Goal: Information Seeking & Learning: Learn about a topic

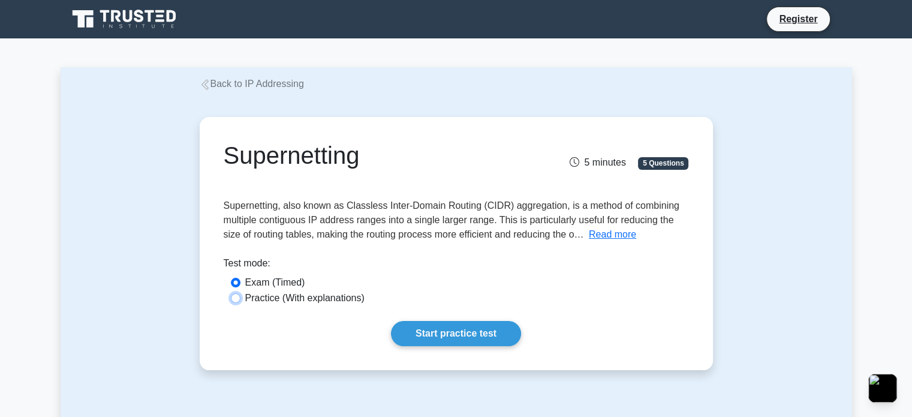
click at [237, 297] on input "Practice (With explanations)" at bounding box center [236, 298] width 10 height 10
radio input "true"
click at [435, 336] on link "Start practice test" at bounding box center [456, 333] width 130 height 25
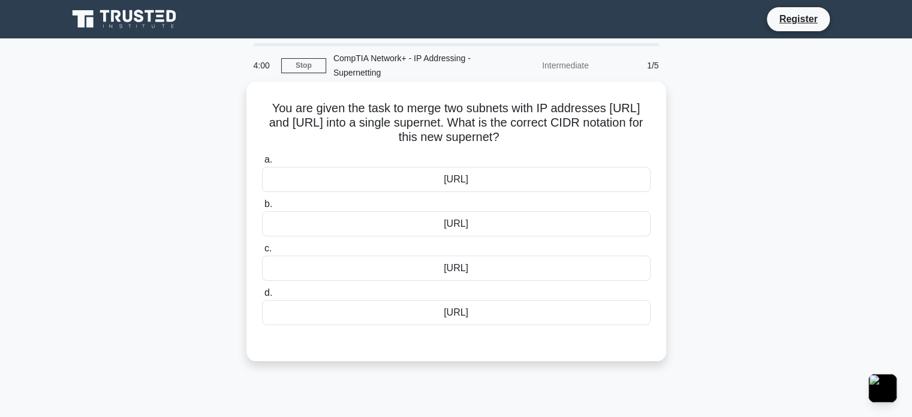
click at [494, 264] on div "192.168.4.0/23" at bounding box center [456, 268] width 389 height 25
click at [262, 253] on input "c. 192.168.4.0/23" at bounding box center [262, 249] width 0 height 8
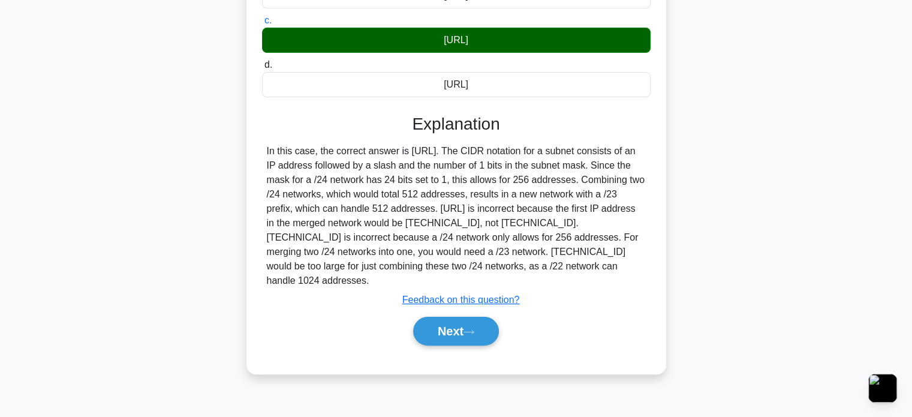
scroll to position [206, 0]
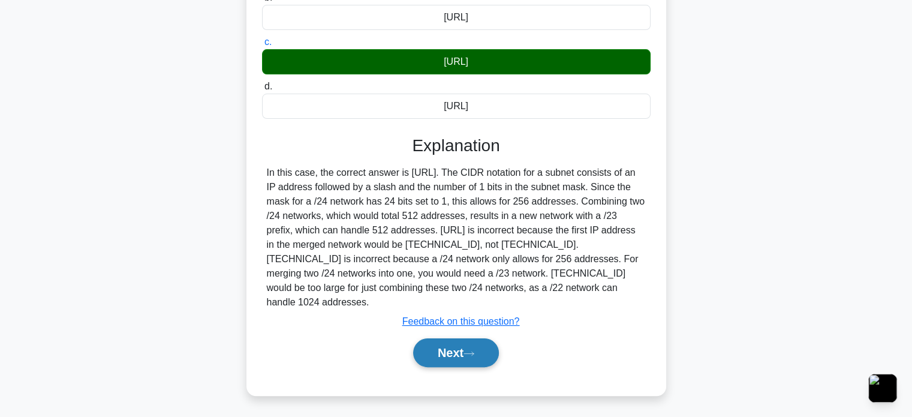
click at [459, 343] on button "Next" at bounding box center [456, 352] width 86 height 29
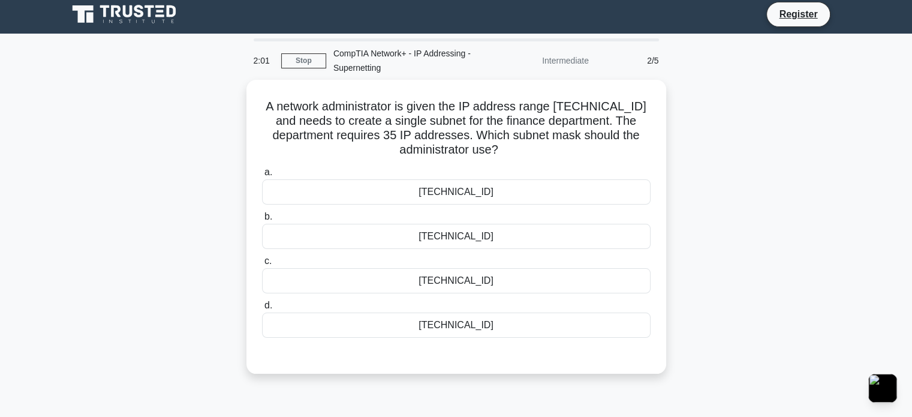
scroll to position [0, 0]
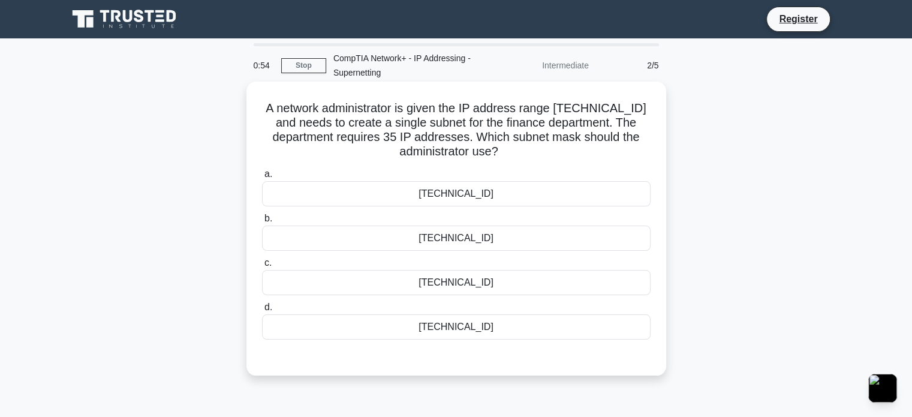
click at [509, 319] on div "255.255.255.192" at bounding box center [456, 326] width 389 height 25
click at [262, 311] on input "d. 255.255.255.192" at bounding box center [262, 308] width 0 height 8
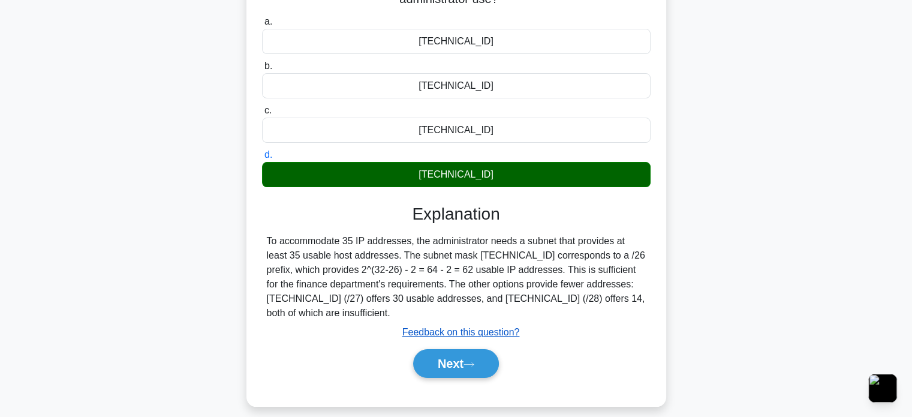
scroll to position [154, 0]
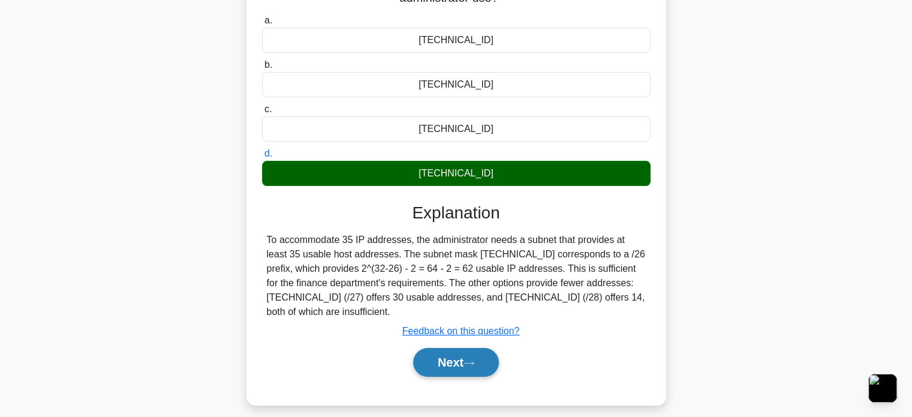
click at [453, 370] on button "Next" at bounding box center [456, 362] width 86 height 29
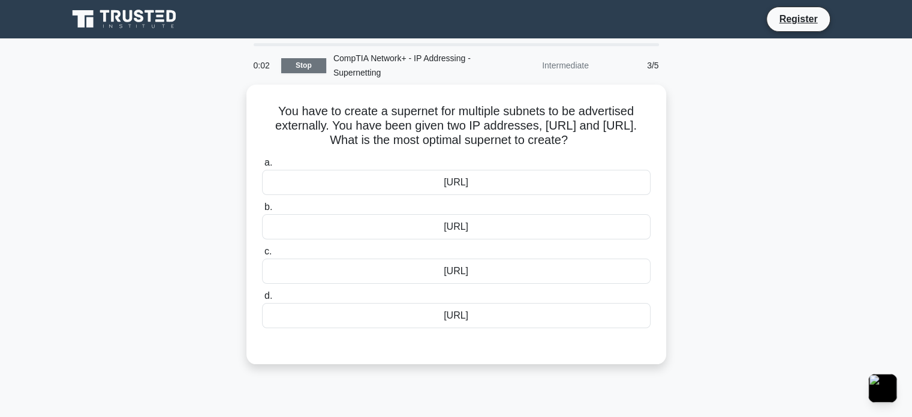
click at [308, 68] on link "Stop" at bounding box center [303, 65] width 45 height 15
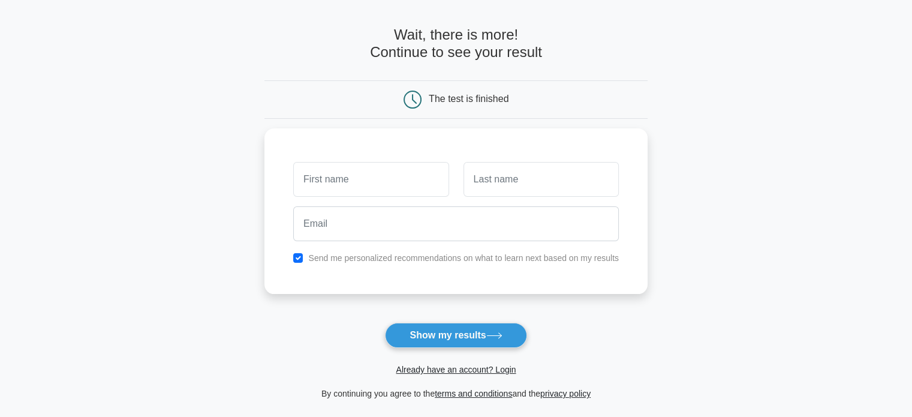
scroll to position [41, 0]
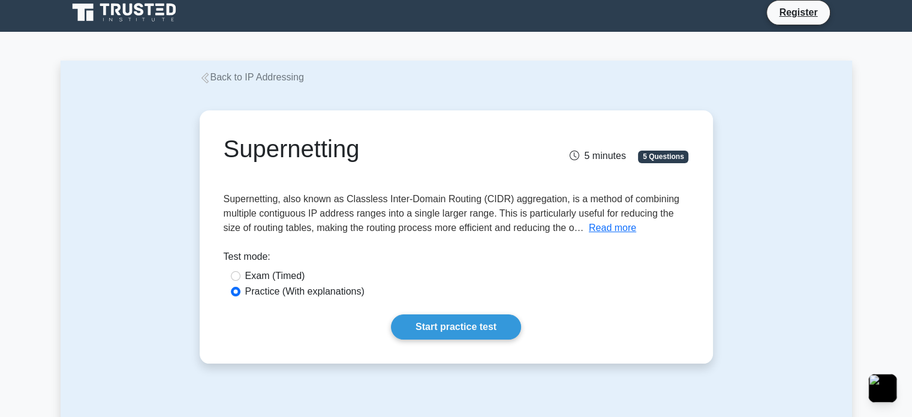
scroll to position [7, 0]
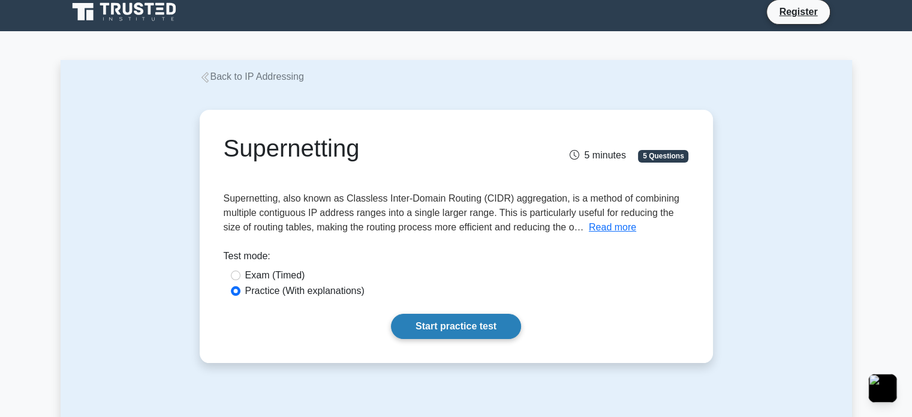
click at [471, 317] on link "Start practice test" at bounding box center [456, 326] width 130 height 25
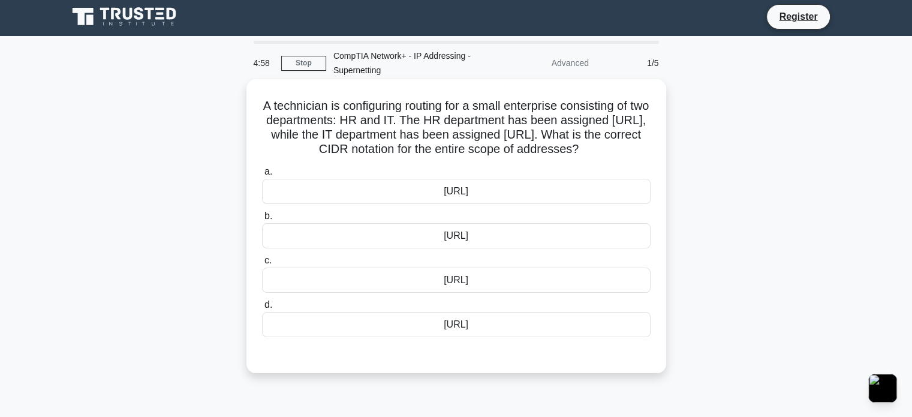
scroll to position [4, 0]
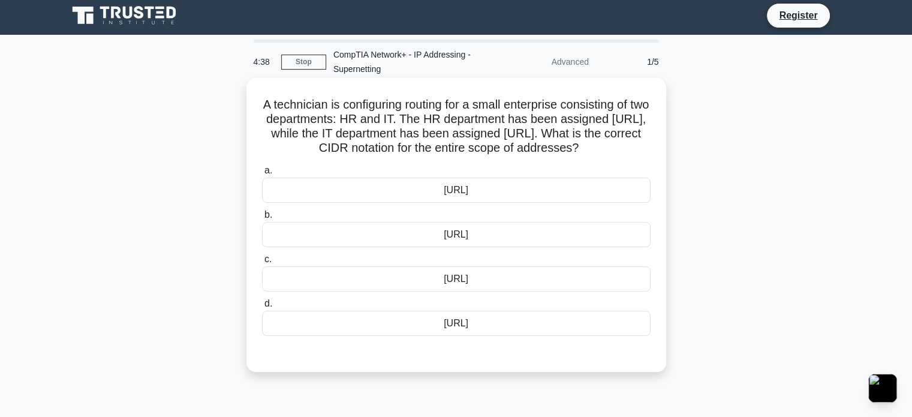
click at [441, 237] on div "[URL]" at bounding box center [456, 234] width 389 height 25
click at [262, 219] on input "b. 172.20.0.0/23" at bounding box center [262, 215] width 0 height 8
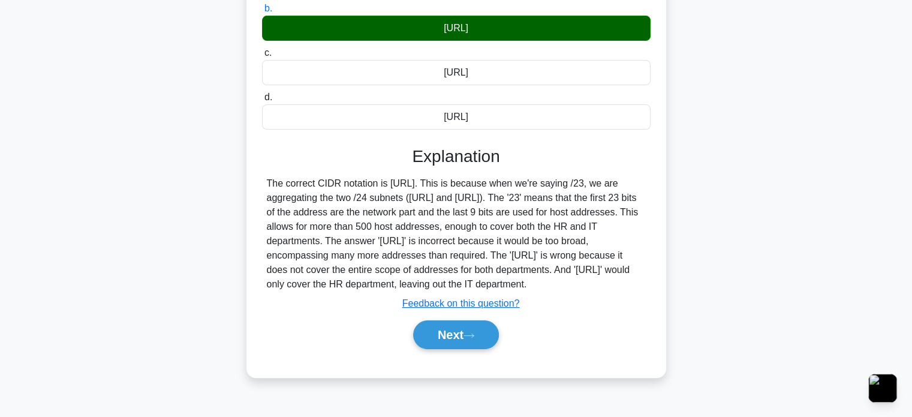
scroll to position [216, 0]
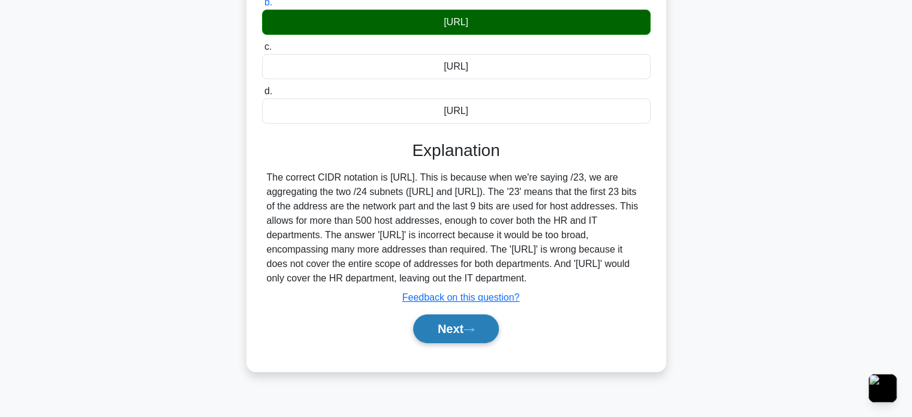
click at [444, 323] on button "Next" at bounding box center [456, 328] width 86 height 29
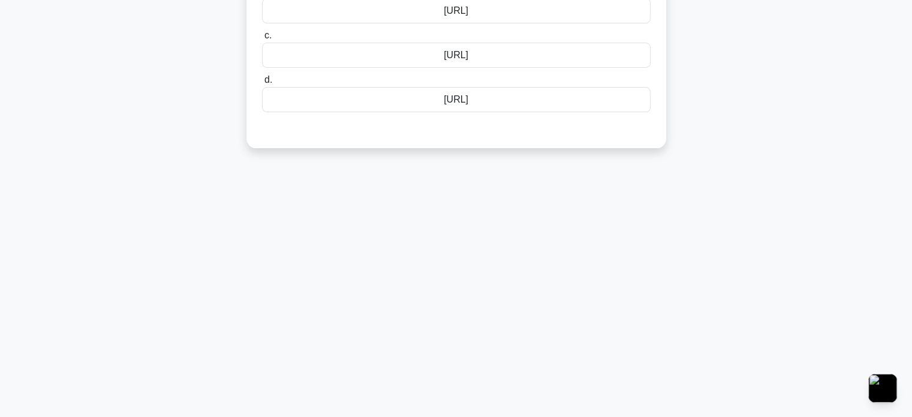
scroll to position [0, 0]
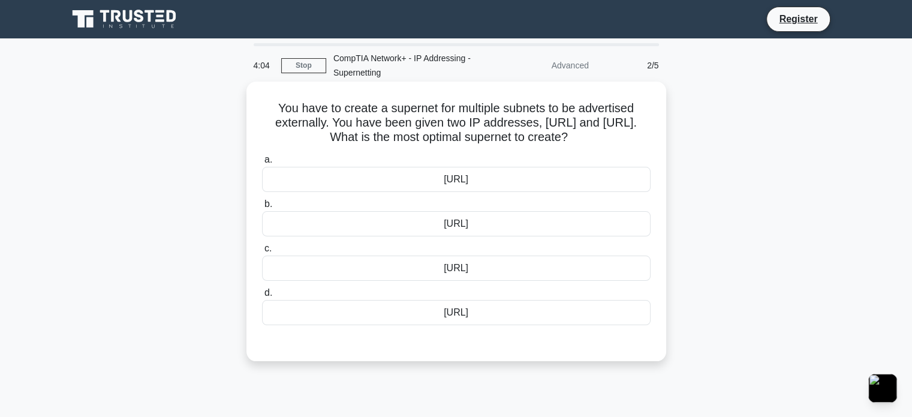
click at [470, 310] on div "192.168.1.0/23" at bounding box center [456, 312] width 389 height 25
click at [262, 297] on input "d. 192.168.1.0/23" at bounding box center [262, 293] width 0 height 8
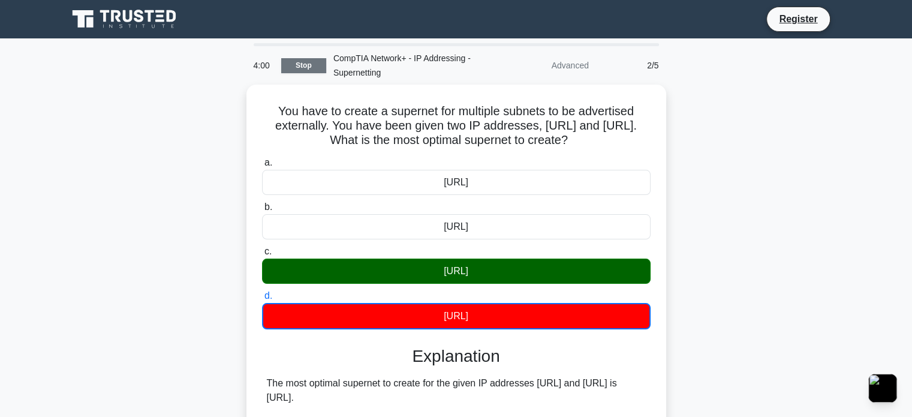
click at [296, 69] on link "Stop" at bounding box center [303, 65] width 45 height 15
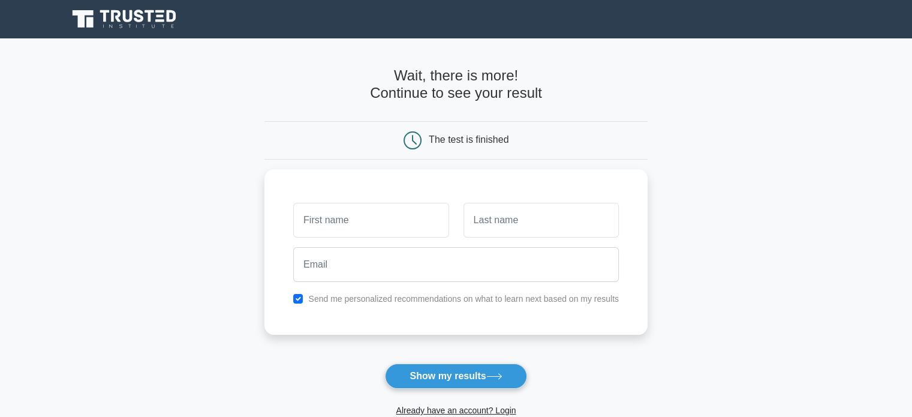
scroll to position [17, 0]
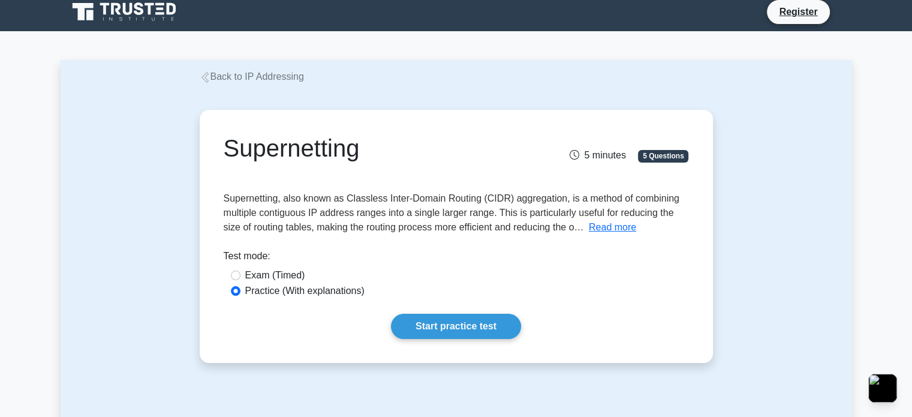
click at [443, 339] on div "Supernetting 5 minutes 5 Questions Supernetting, also known as Classless Inter-…" at bounding box center [457, 237] width 504 height 244
click at [449, 333] on link "Start practice test" at bounding box center [456, 326] width 130 height 25
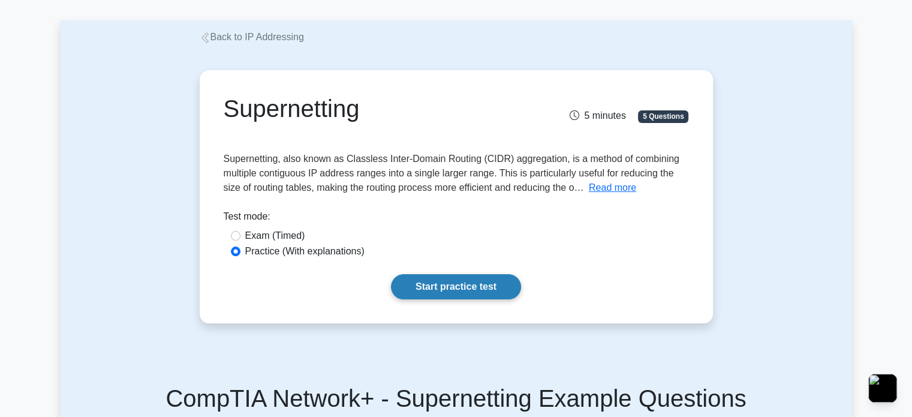
click at [450, 293] on link "Start practice test" at bounding box center [456, 286] width 130 height 25
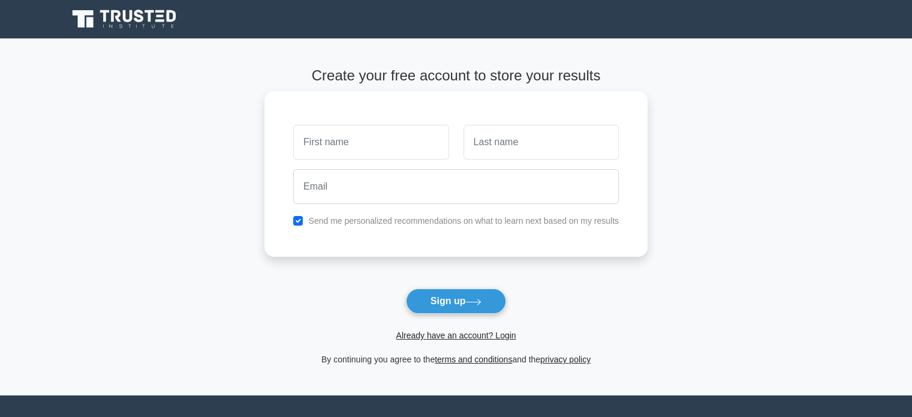
click at [370, 142] on input "text" at bounding box center [370, 142] width 155 height 35
type input "[PERSON_NAME]"
click at [510, 140] on input "text" at bounding box center [541, 142] width 155 height 35
type input "Kushwaha"
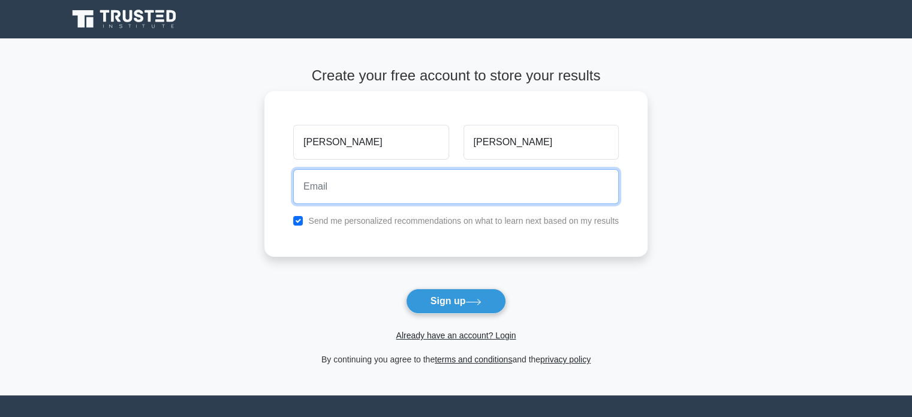
click at [411, 199] on input "email" at bounding box center [456, 186] width 326 height 35
type input "anand24012003@gmail.com"
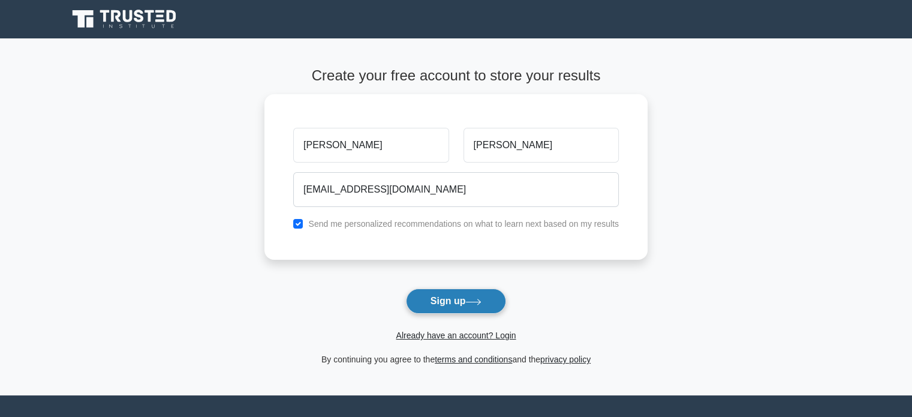
click at [449, 299] on button "Sign up" at bounding box center [456, 301] width 101 height 25
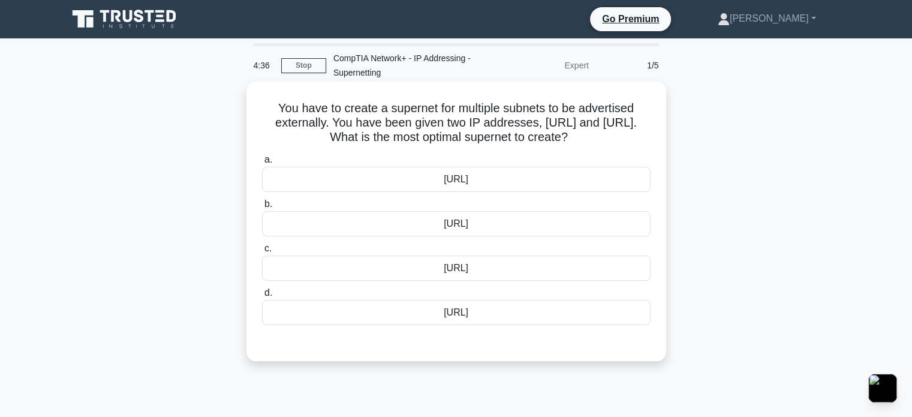
click at [468, 265] on div "192.168.0.0/23" at bounding box center [456, 268] width 389 height 25
click at [262, 253] on input "c. 192.168.0.0/23" at bounding box center [262, 249] width 0 height 8
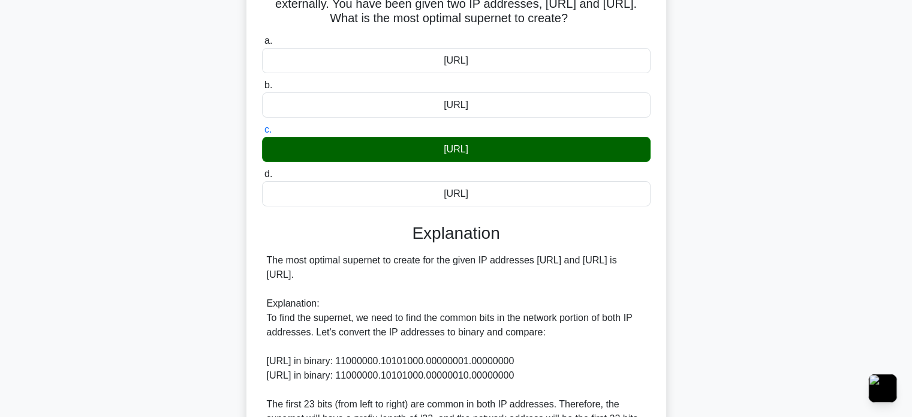
scroll to position [322, 0]
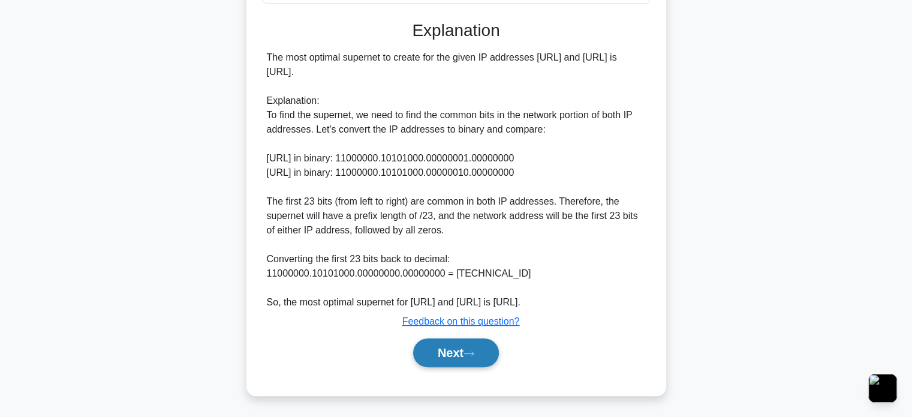
click at [452, 361] on button "Next" at bounding box center [456, 352] width 86 height 29
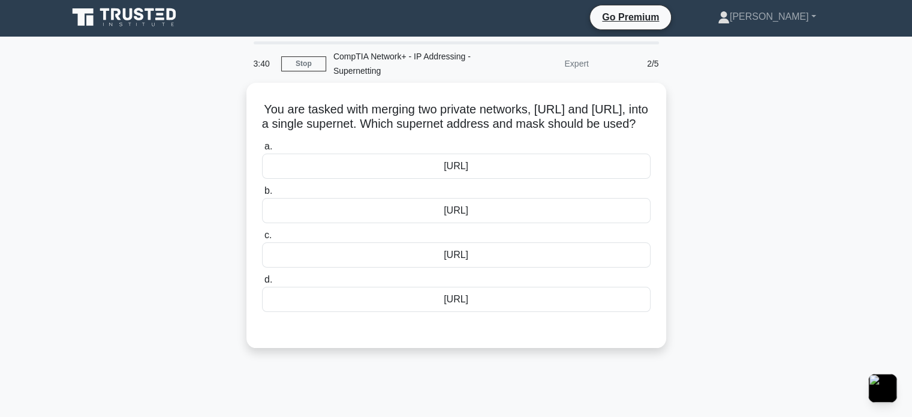
scroll to position [2, 0]
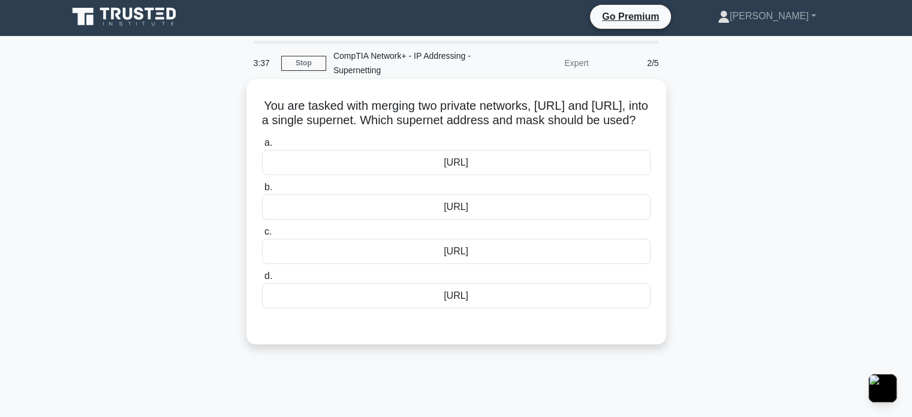
click at [477, 264] on div "172.16.0.0/17" at bounding box center [456, 251] width 389 height 25
click at [262, 236] on input "c. 172.16.0.0/17" at bounding box center [262, 232] width 0 height 8
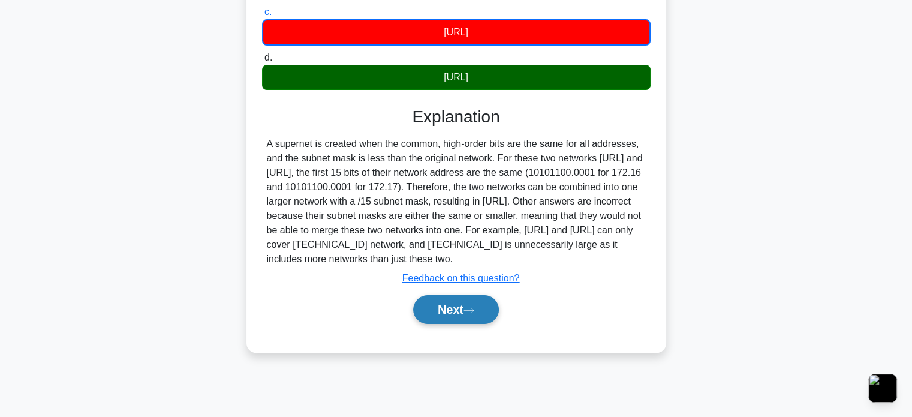
scroll to position [223, 0]
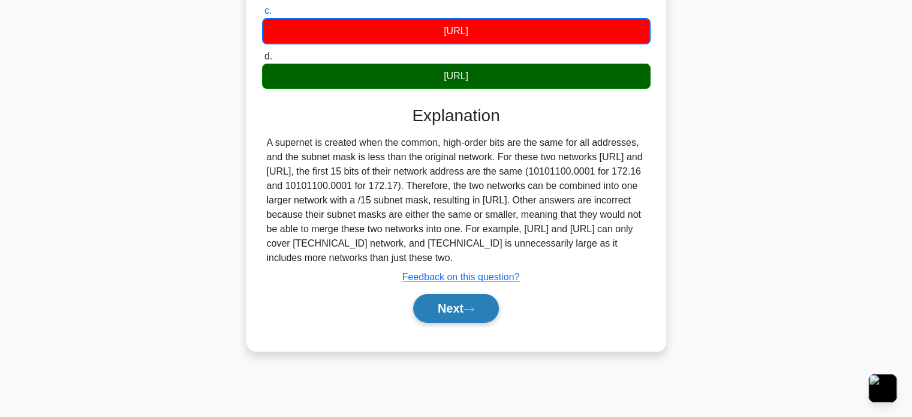
click at [453, 315] on button "Next" at bounding box center [456, 308] width 86 height 29
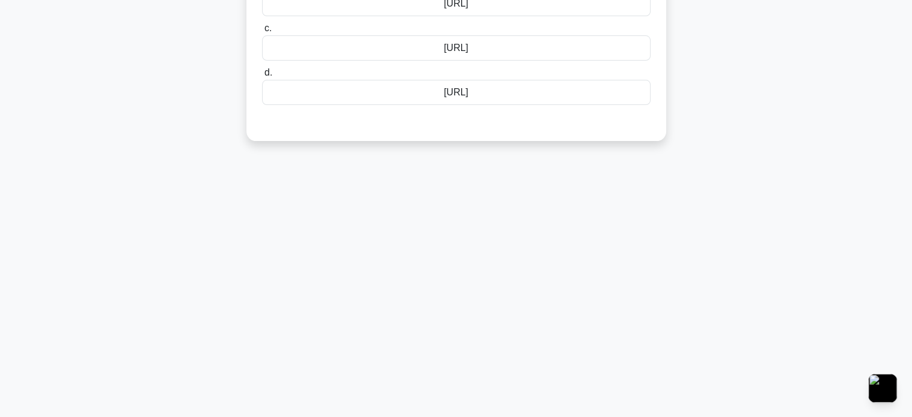
scroll to position [0, 0]
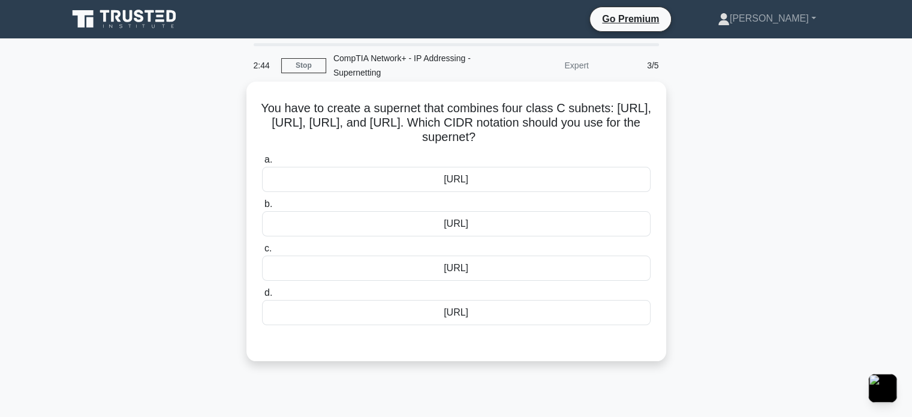
click at [468, 271] on div "192.168.1.0/22" at bounding box center [456, 268] width 389 height 25
click at [262, 253] on input "c. 192.168.1.0/22" at bounding box center [262, 249] width 0 height 8
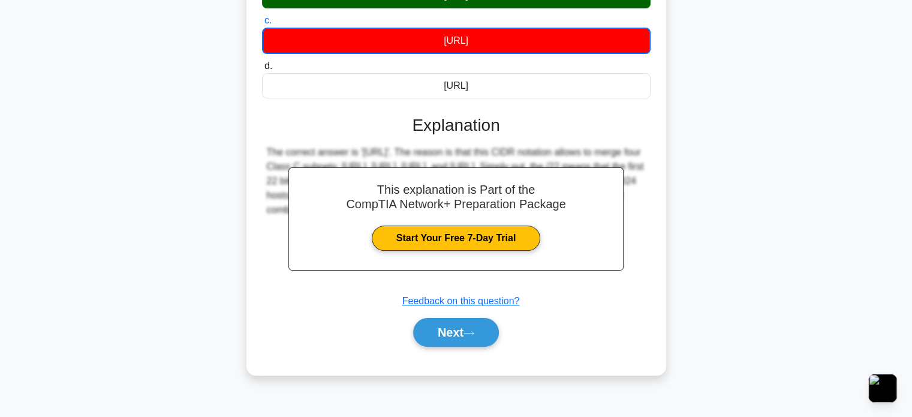
scroll to position [228, 0]
click at [436, 332] on button "Next" at bounding box center [456, 332] width 86 height 29
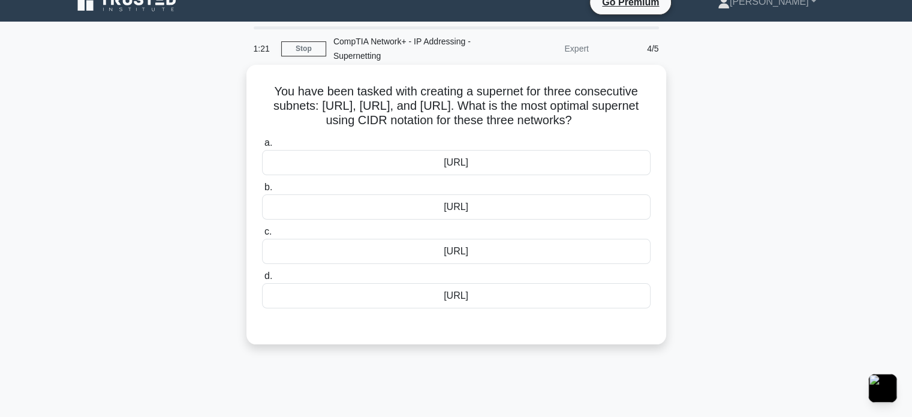
scroll to position [17, 0]
click at [458, 251] on div "172.16.0.0/15" at bounding box center [456, 251] width 389 height 25
click at [262, 236] on input "c. 172.16.0.0/15" at bounding box center [262, 232] width 0 height 8
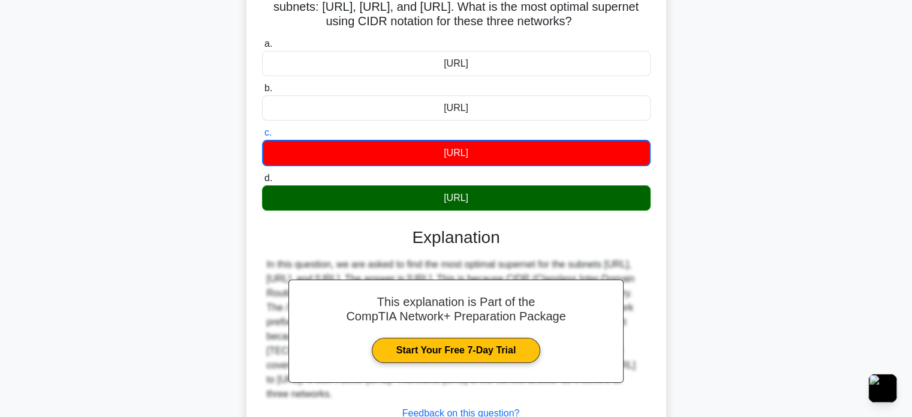
scroll to position [113, 0]
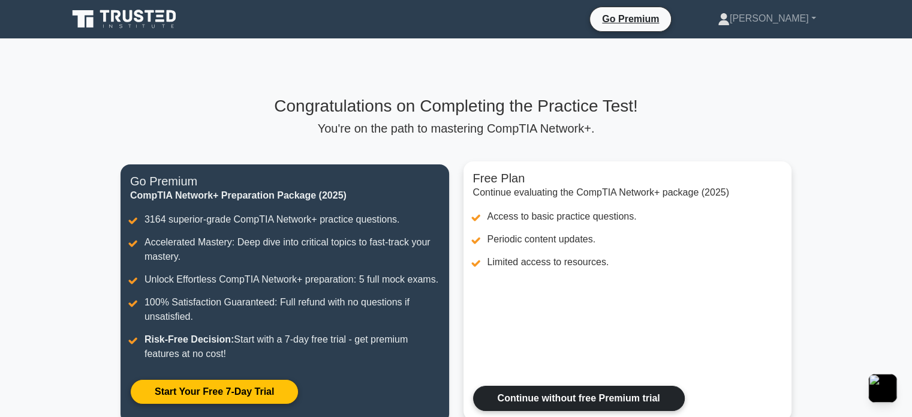
scroll to position [120, 0]
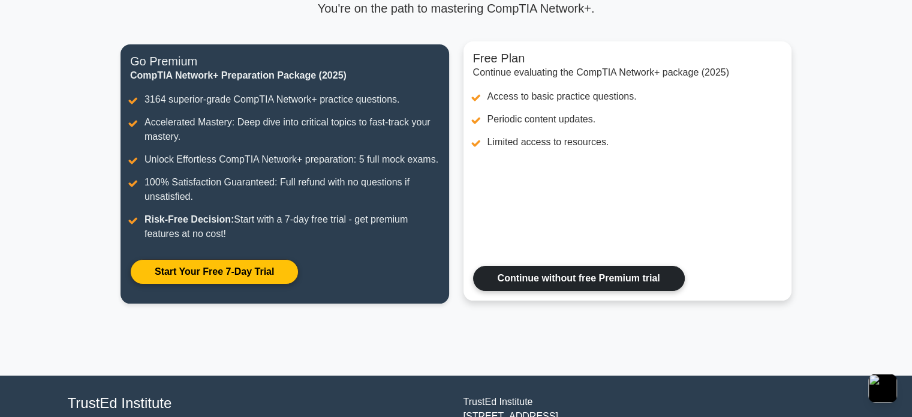
click at [563, 283] on link "Continue without free Premium trial" at bounding box center [579, 278] width 212 height 25
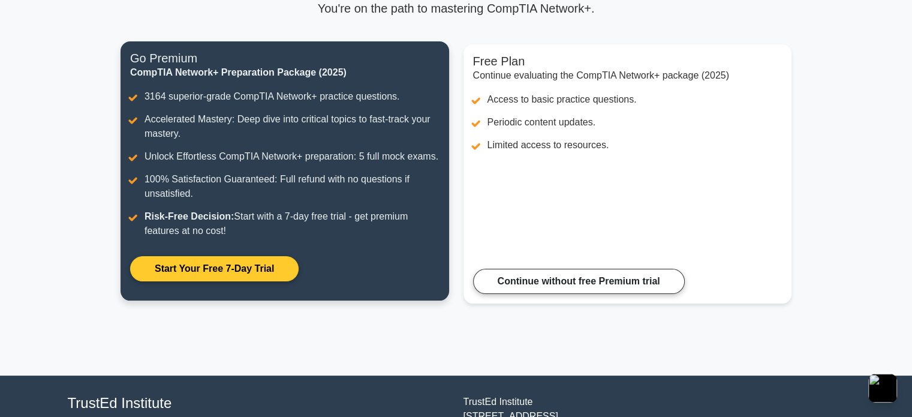
scroll to position [0, 0]
